Goal: Information Seeking & Learning: Learn about a topic

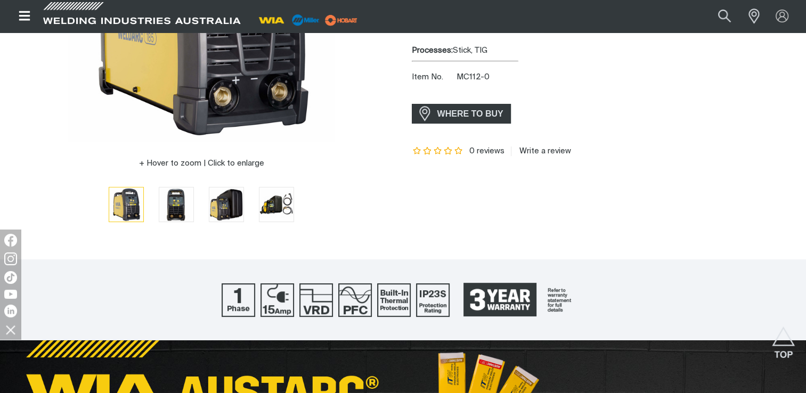
scroll to position [266, 0]
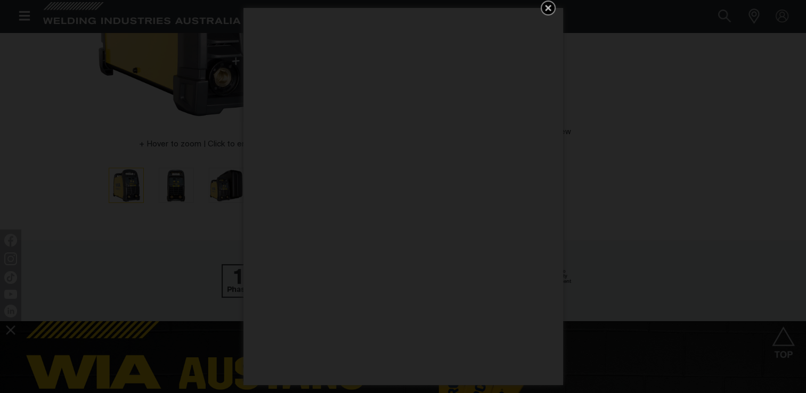
click at [547, 9] on icon "Get 5 WIA Welding Guides Free!" at bounding box center [548, 8] width 6 height 6
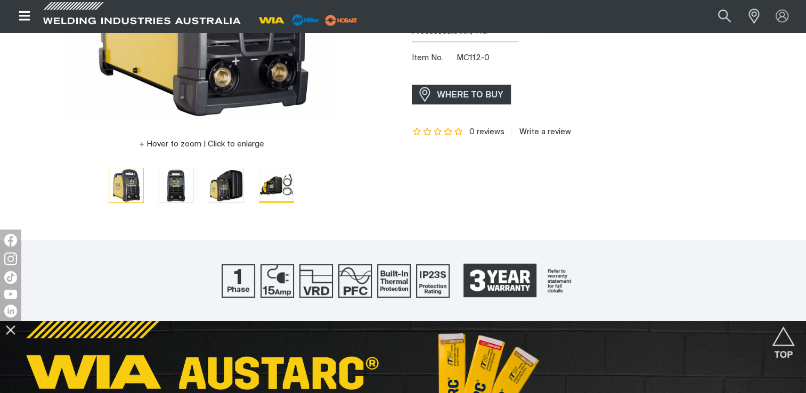
click at [281, 184] on img "Go to slide 4" at bounding box center [277, 185] width 34 height 34
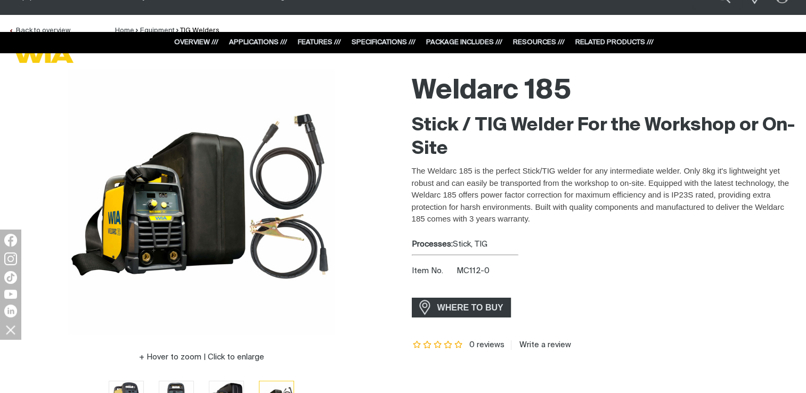
scroll to position [0, 0]
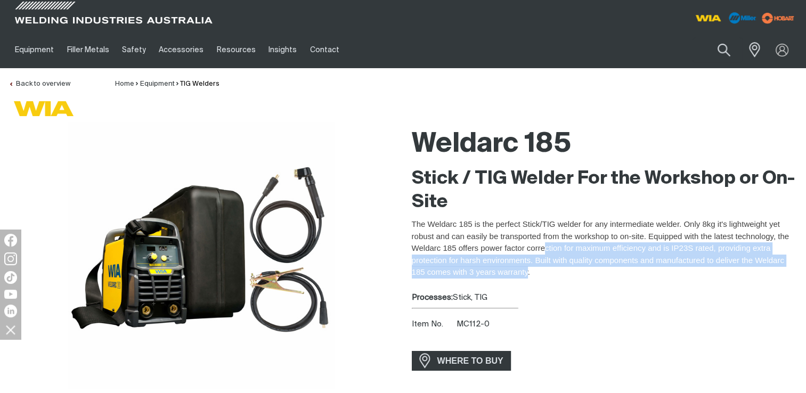
drag, startPoint x: 526, startPoint y: 277, endPoint x: 546, endPoint y: 252, distance: 31.9
click at [546, 252] on p "The Weldarc 185 is the perfect Stick/TIG welder for any intermediate welder. On…" at bounding box center [605, 249] width 386 height 60
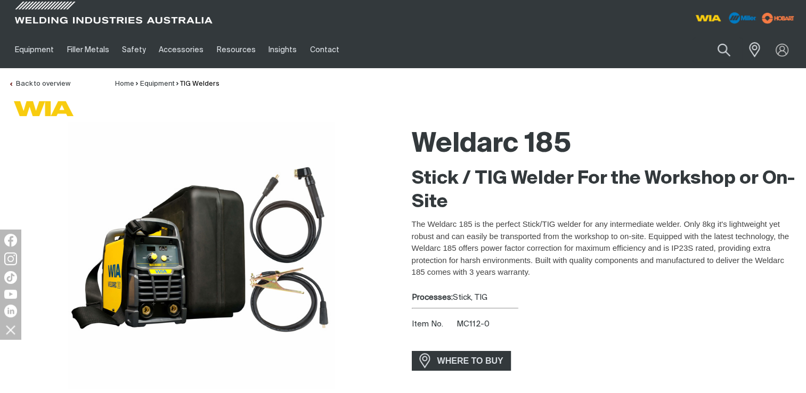
drag, startPoint x: 546, startPoint y: 252, endPoint x: 537, endPoint y: 270, distance: 20.5
click at [537, 270] on p "The Weldarc 185 is the perfect Stick/TIG welder for any intermediate welder. On…" at bounding box center [605, 249] width 386 height 60
click at [533, 274] on p "The Weldarc 185 is the perfect Stick/TIG welder for any intermediate welder. On…" at bounding box center [605, 249] width 386 height 60
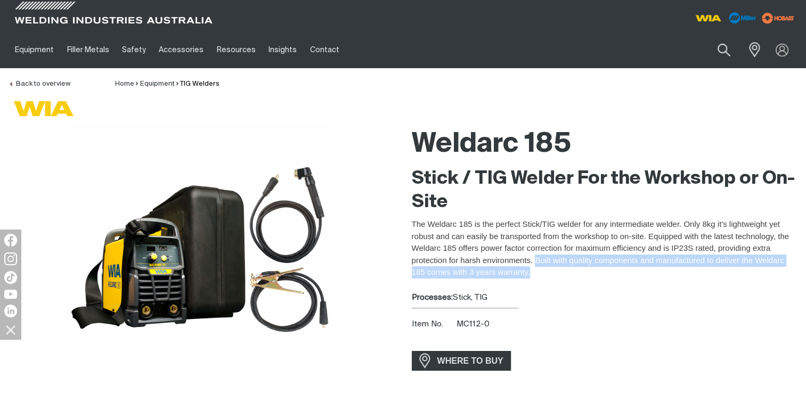
drag, startPoint x: 529, startPoint y: 274, endPoint x: 536, endPoint y: 262, distance: 14.4
click at [536, 262] on p "The Weldarc 185 is the perfect Stick/TIG welder for any intermediate welder. On…" at bounding box center [605, 249] width 386 height 60
drag, startPoint x: 536, startPoint y: 262, endPoint x: 530, endPoint y: 271, distance: 10.7
click at [530, 270] on p "The Weldarc 185 is the perfect Stick/TIG welder for any intermediate welder. On…" at bounding box center [605, 249] width 386 height 60
click at [527, 274] on p "The Weldarc 185 is the perfect Stick/TIG welder for any intermediate welder. On…" at bounding box center [605, 249] width 386 height 60
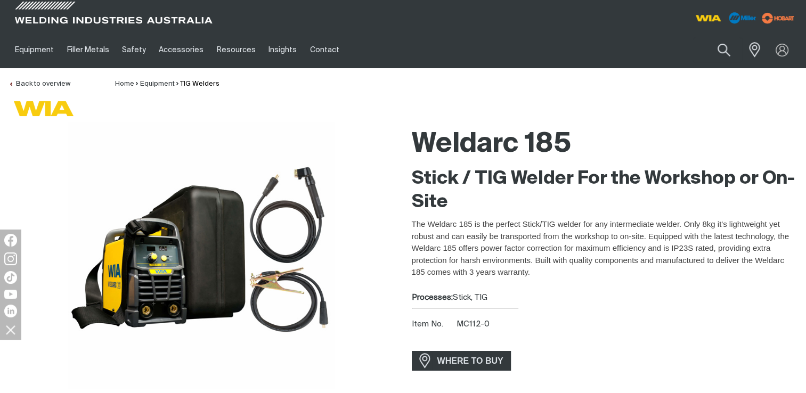
click at [524, 245] on p "The Weldarc 185 is the perfect Stick/TIG welder for any intermediate welder. On…" at bounding box center [605, 249] width 386 height 60
